Goal: Task Accomplishment & Management: Manage account settings

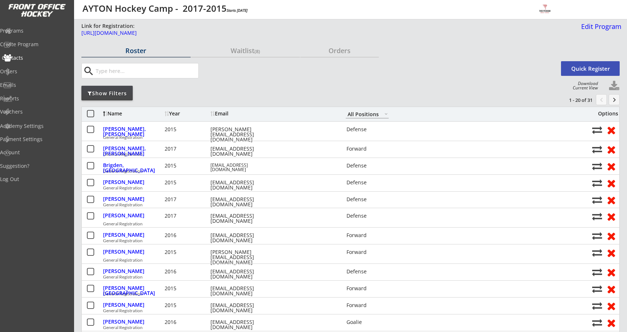
select select ""All Positions""
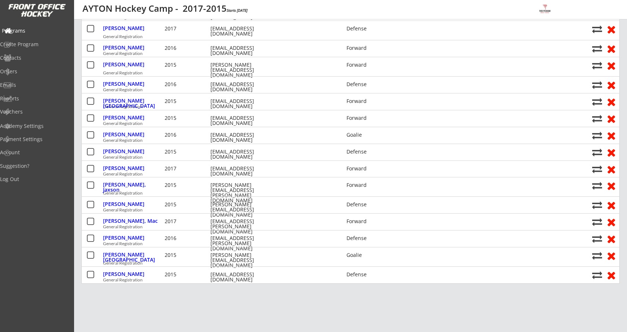
click at [26, 30] on div "Programs" at bounding box center [35, 30] width 66 height 5
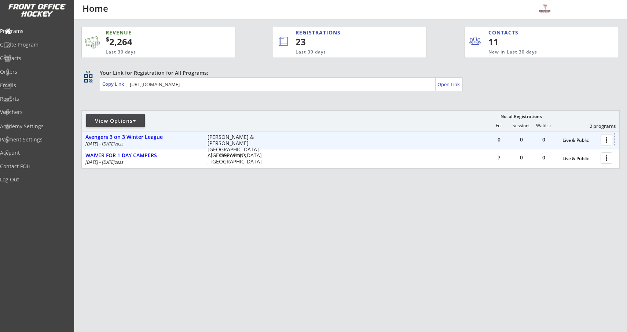
click at [605, 138] on div at bounding box center [607, 139] width 13 height 13
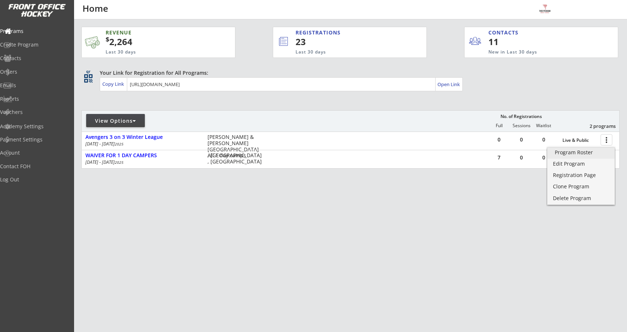
click at [569, 155] on div "Program Roster" at bounding box center [581, 152] width 52 height 5
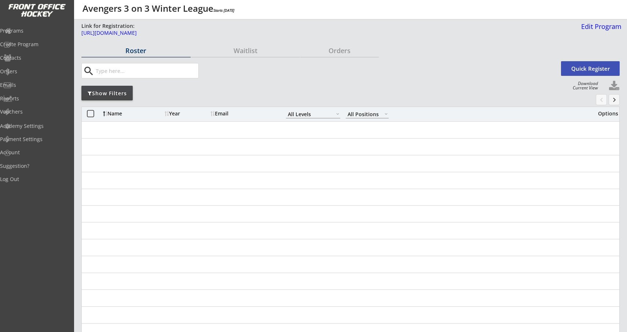
select select ""All Levels""
select select ""All Positions""
click at [24, 30] on div "Programs" at bounding box center [35, 30] width 66 height 5
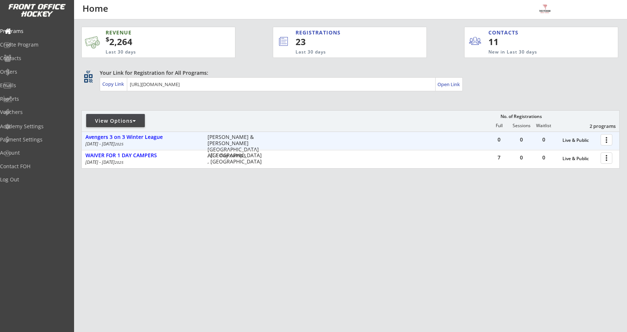
click at [608, 139] on div at bounding box center [607, 139] width 13 height 13
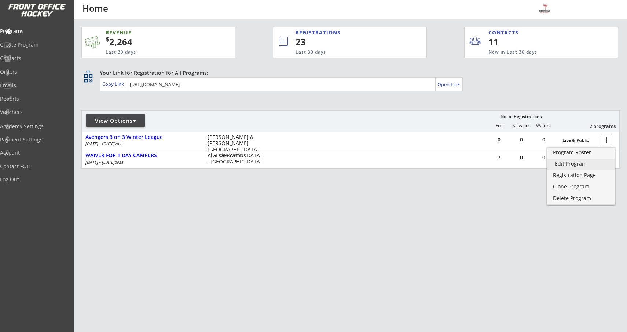
click at [568, 165] on div "Edit Program" at bounding box center [581, 163] width 52 height 5
